Goal: Book appointment/travel/reservation

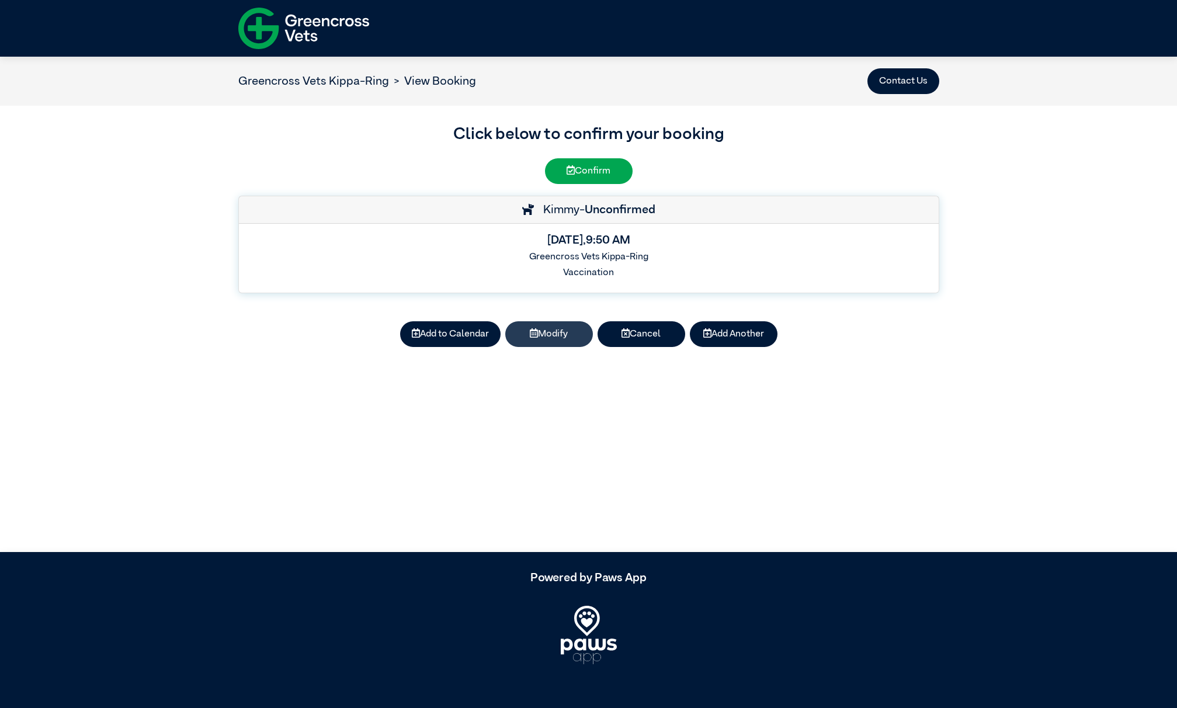
click at [541, 337] on button "Modify" at bounding box center [549, 334] width 88 height 26
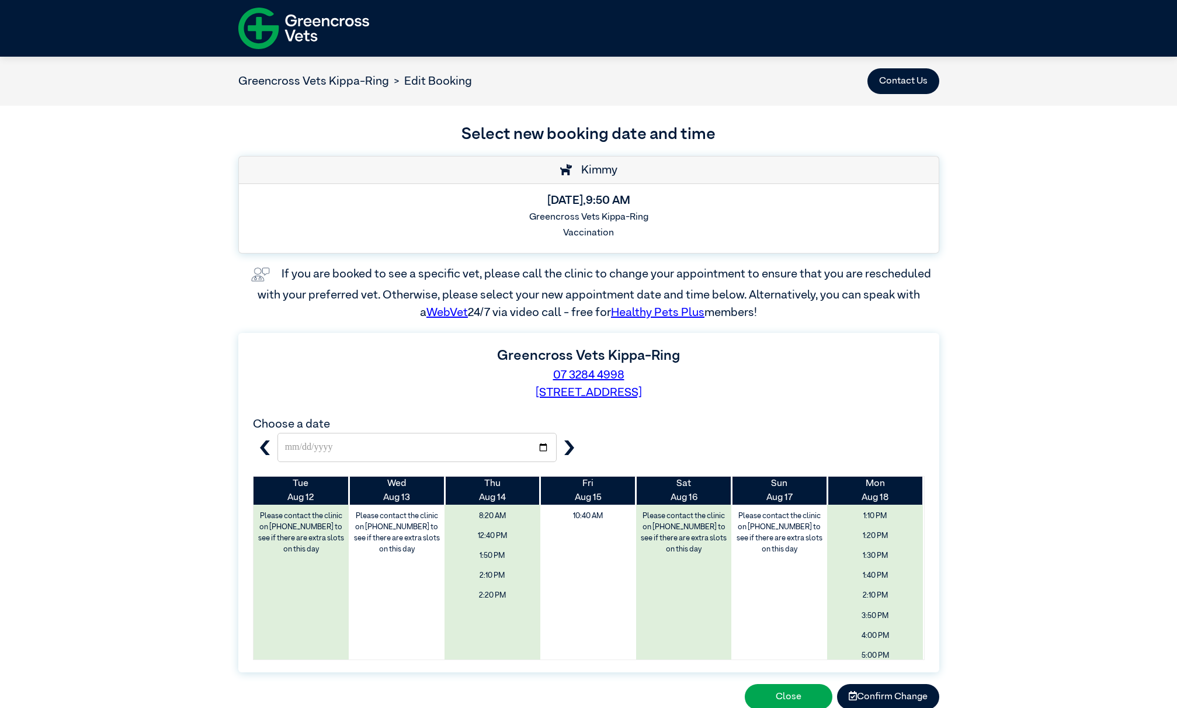
click at [565, 451] on icon "button" at bounding box center [569, 448] width 15 height 15
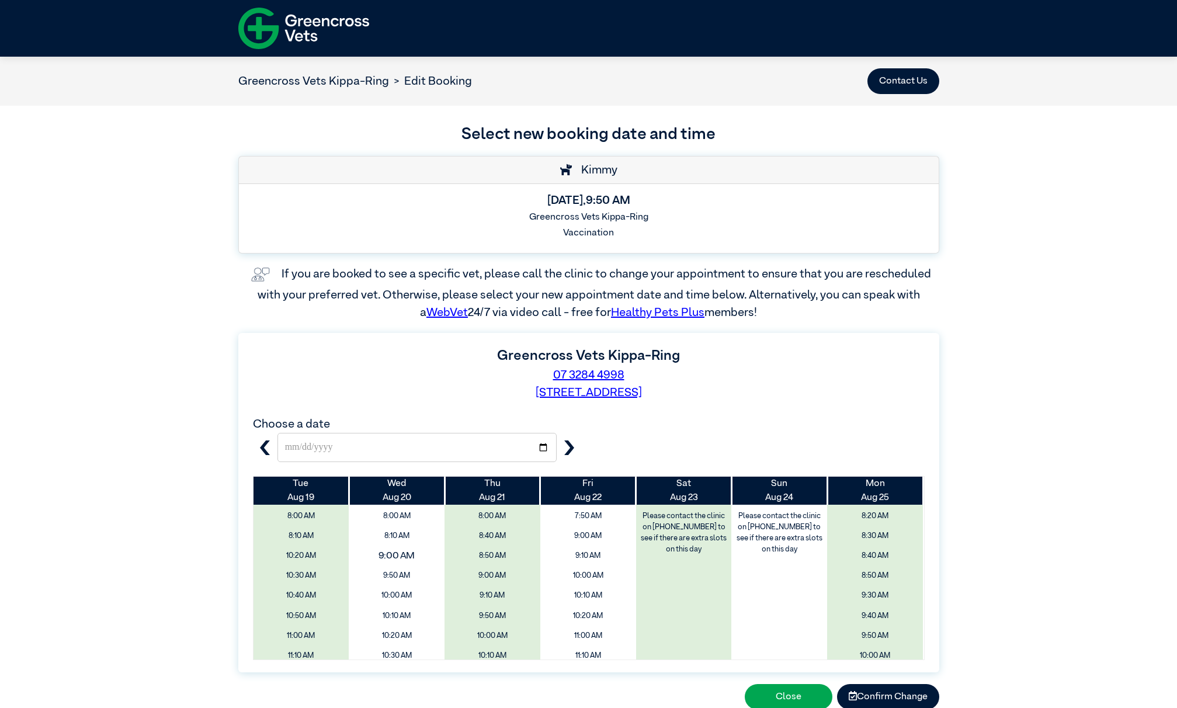
click at [393, 552] on span "9:00 AM" at bounding box center [397, 556] width 114 height 22
type input "**********"
click at [879, 698] on button "Confirm Change" at bounding box center [888, 697] width 102 height 26
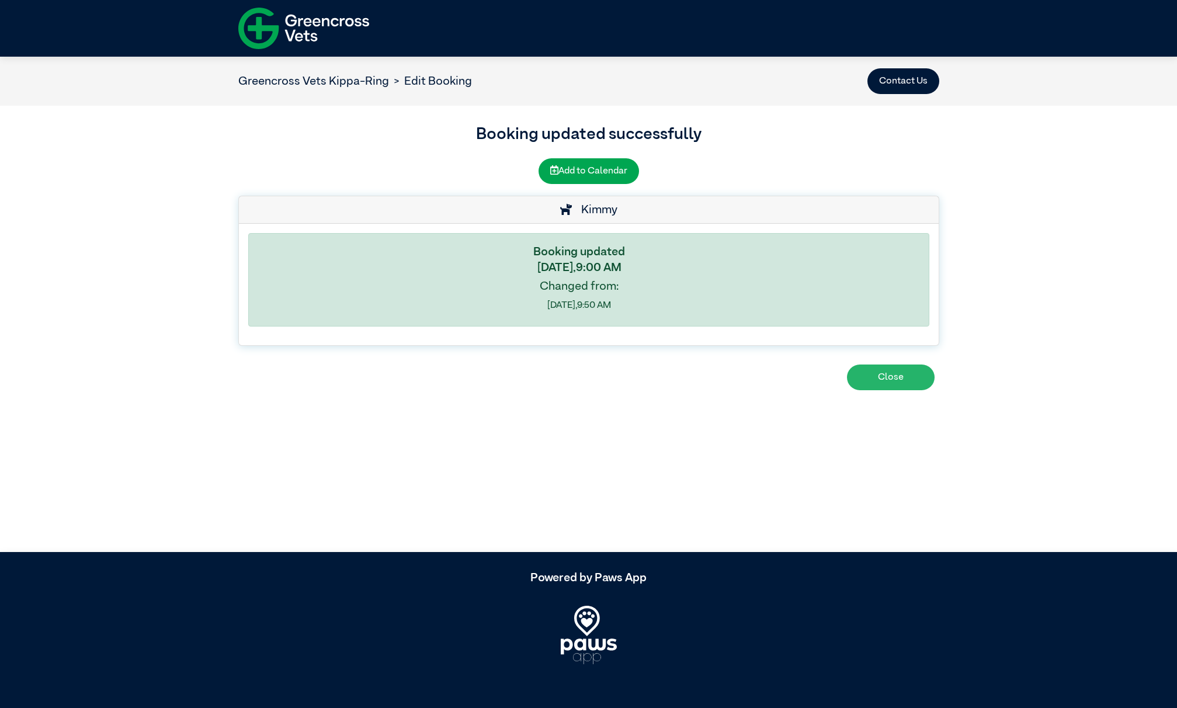
click at [892, 379] on button "Close" at bounding box center [891, 378] width 88 height 26
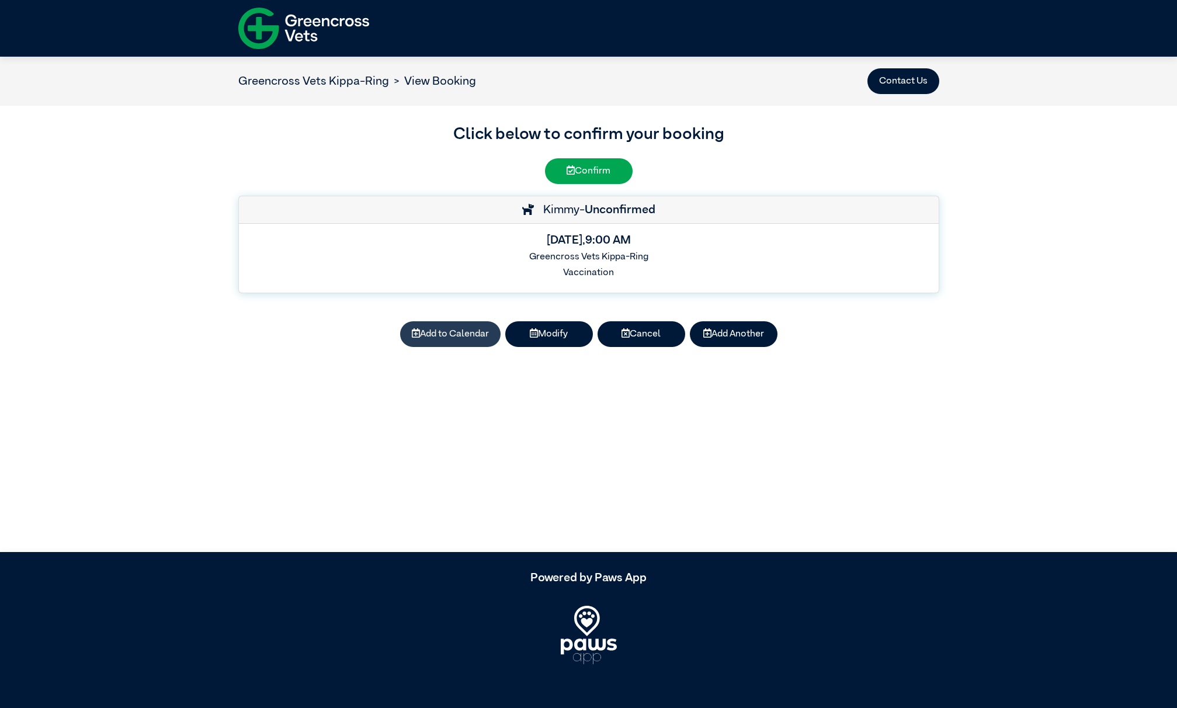
click at [459, 334] on button "Add to Calendar" at bounding box center [450, 334] width 100 height 26
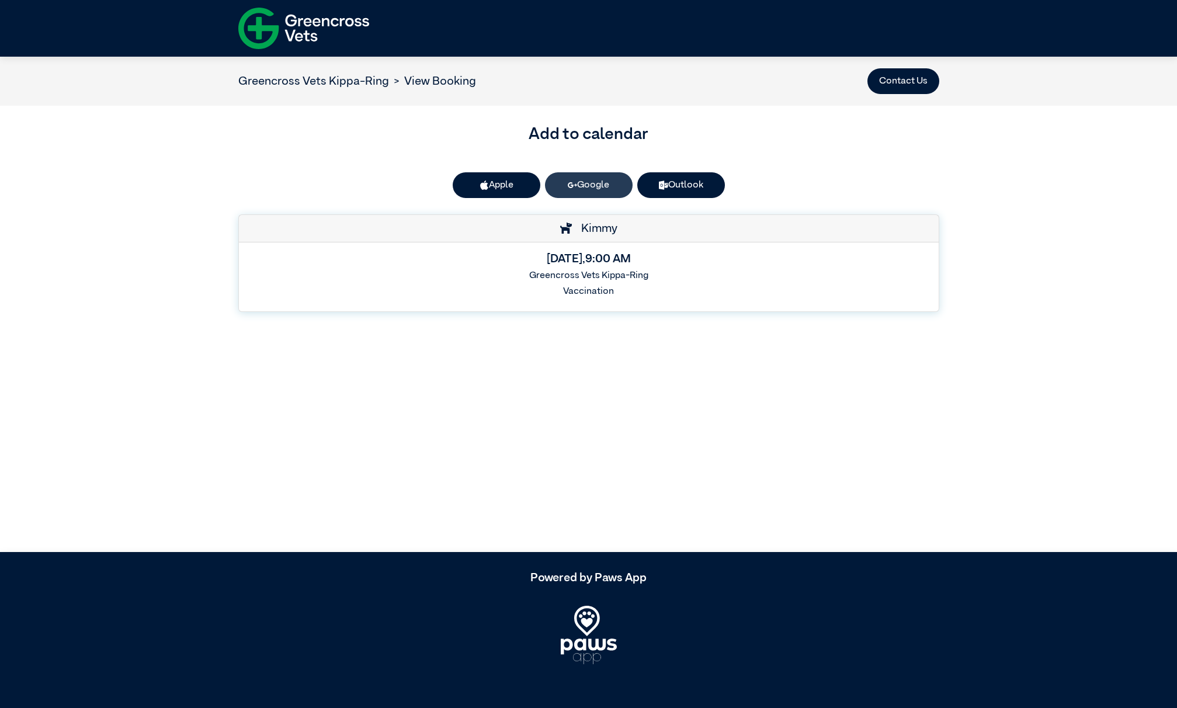
click at [583, 187] on link "Google" at bounding box center [589, 185] width 88 height 26
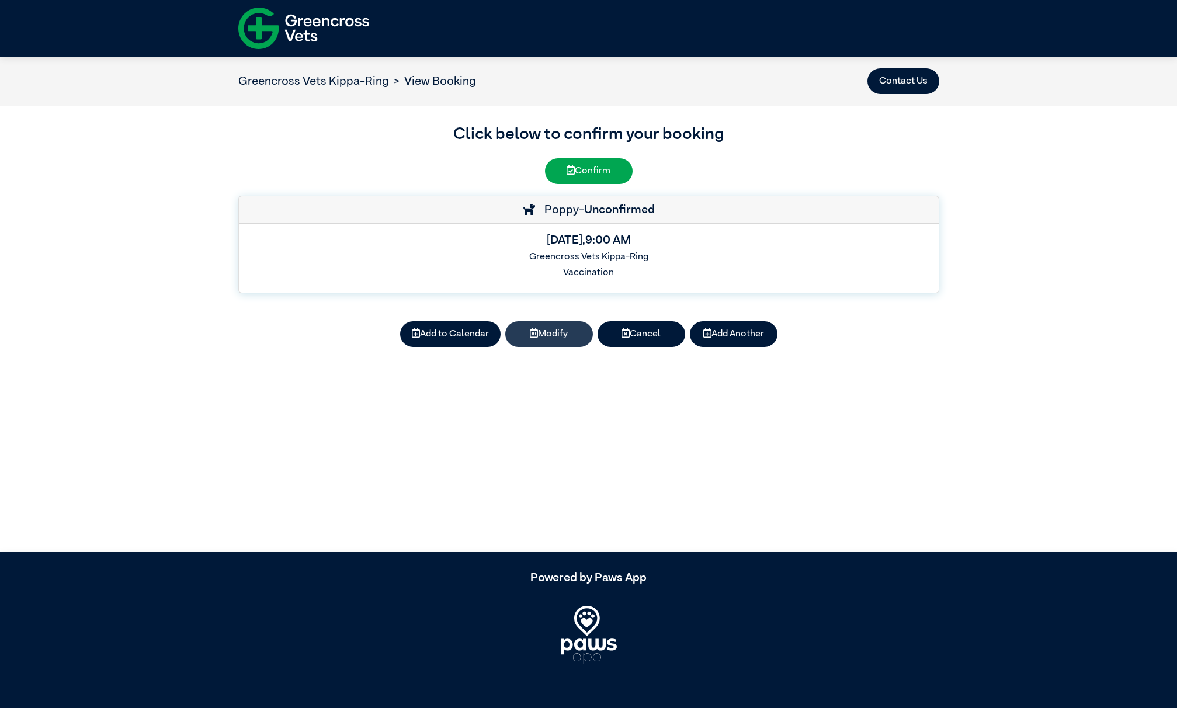
click at [540, 339] on button "Modify" at bounding box center [549, 334] width 88 height 26
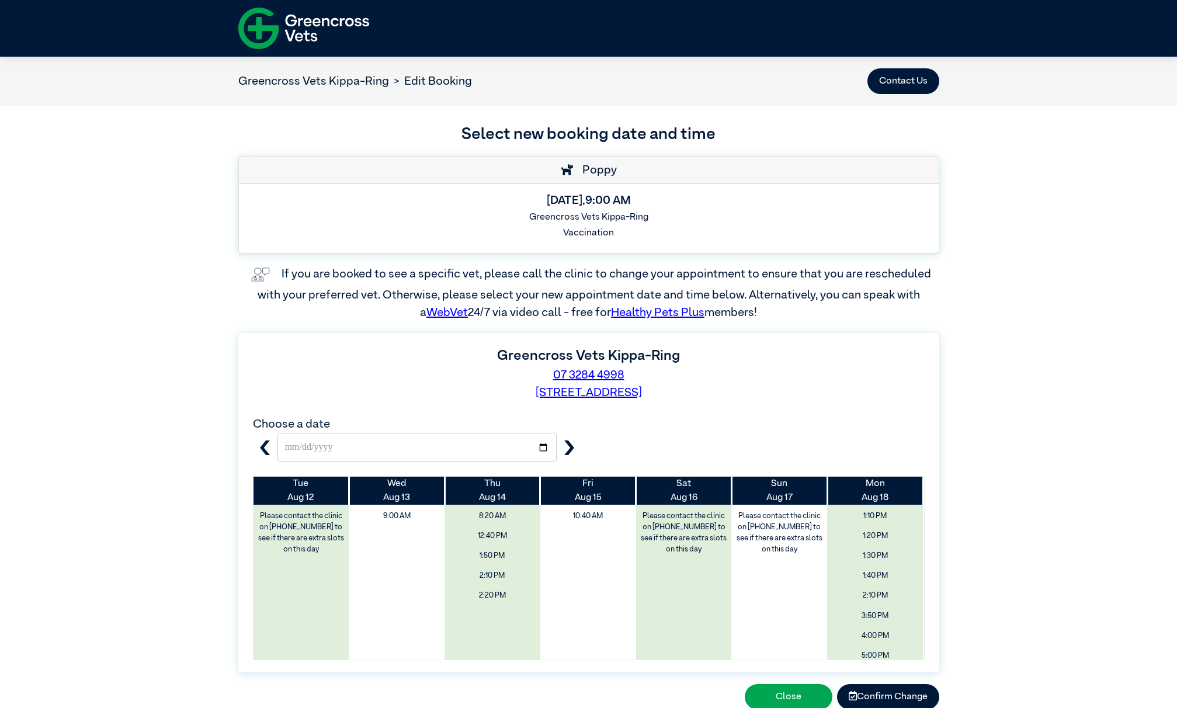
click at [573, 451] on icon "button" at bounding box center [569, 448] width 15 height 15
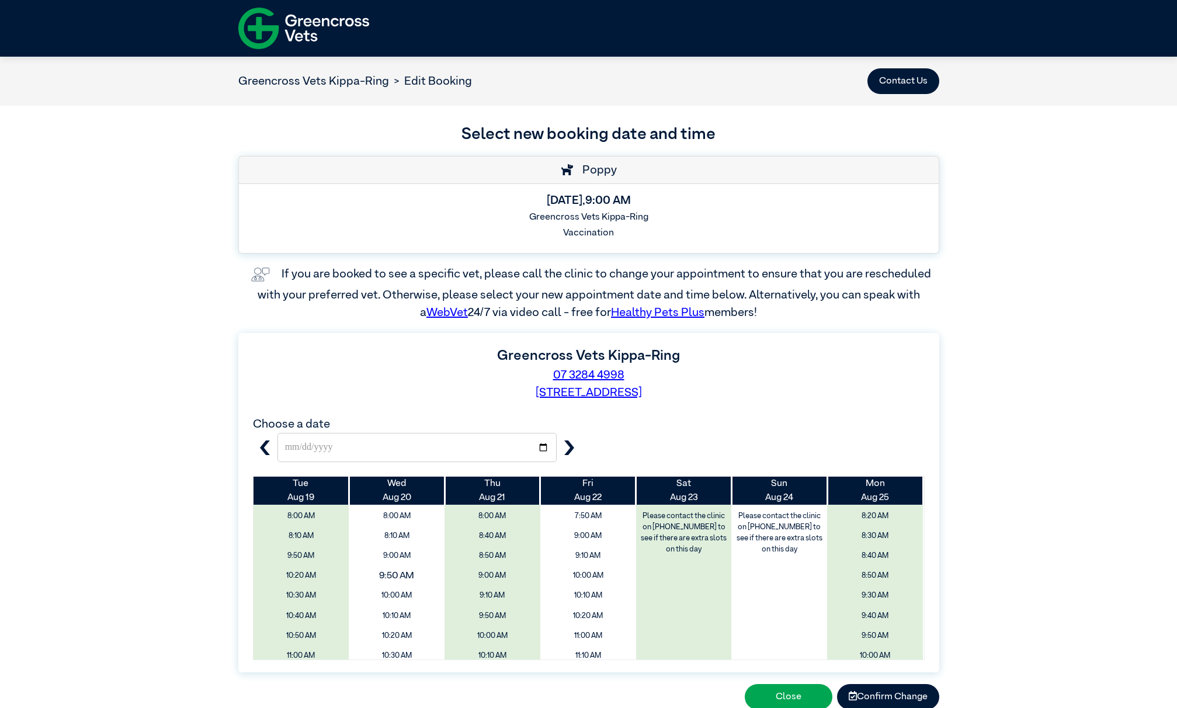
click at [404, 574] on span "9:50 AM" at bounding box center [397, 576] width 114 height 22
type input "**********"
click at [883, 698] on button "Confirm Change" at bounding box center [888, 697] width 102 height 26
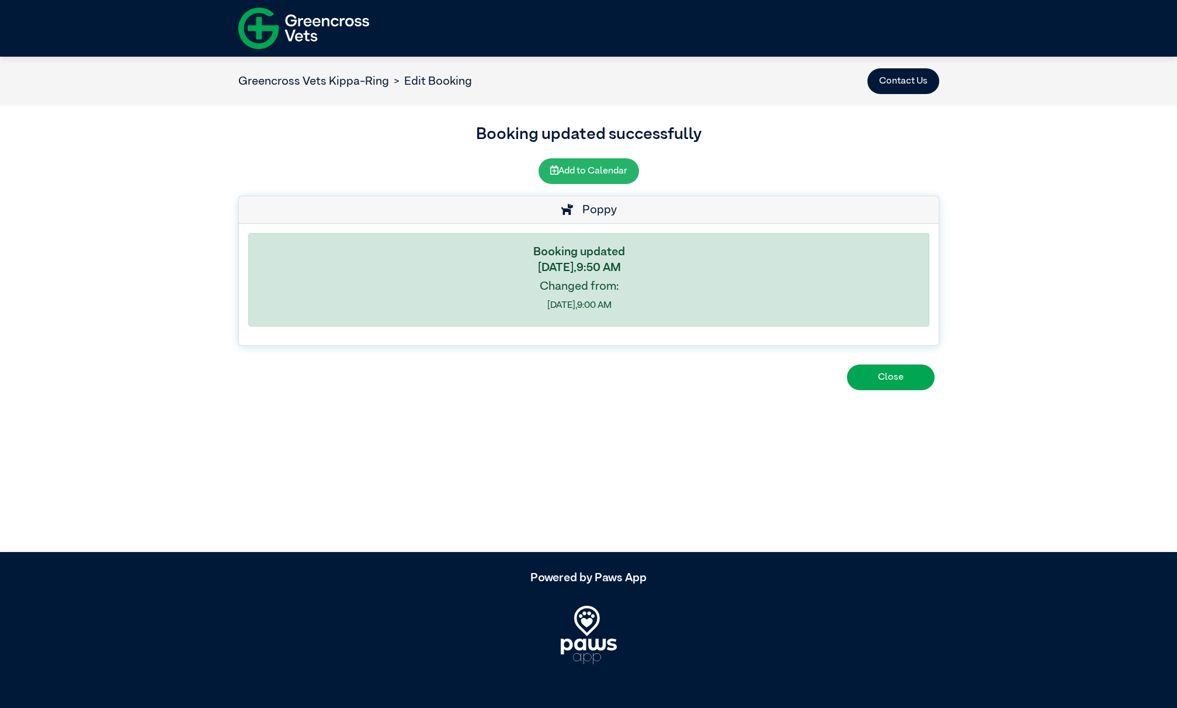
click at [574, 169] on button "Add to Calendar" at bounding box center [589, 171] width 100 height 26
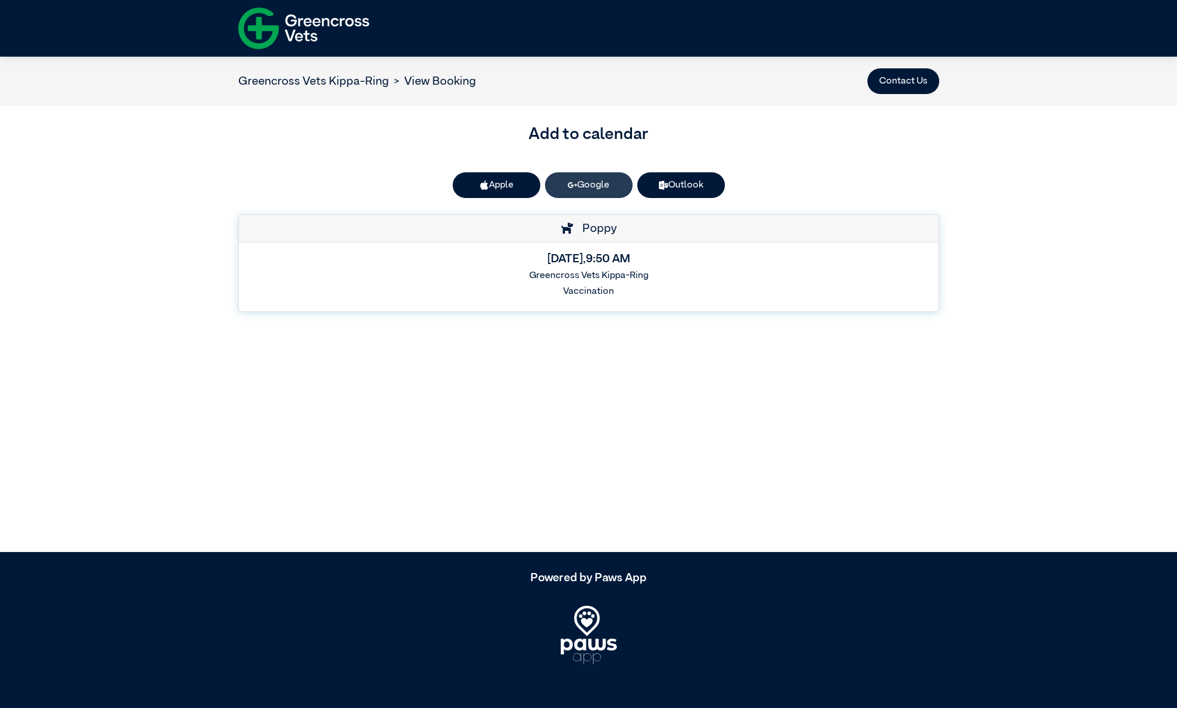
click at [605, 183] on link "Google" at bounding box center [589, 185] width 88 height 26
